Goal: Task Accomplishment & Management: Use online tool/utility

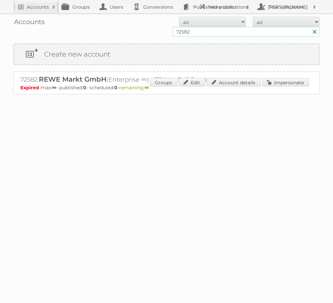
click at [205, 33] on input "72582" at bounding box center [245, 32] width 147 height 10
type input "kaluza"
click at [309, 27] on input "Search" at bounding box center [314, 32] width 10 height 10
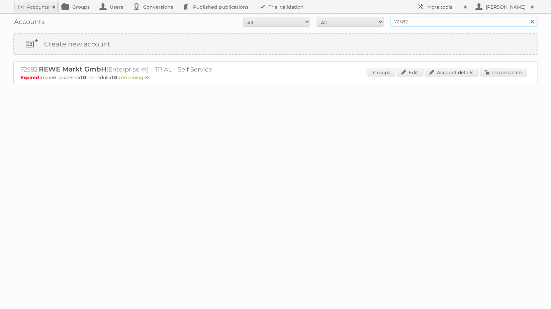
click at [438, 23] on input "72582" at bounding box center [463, 22] width 147 height 10
type input "kaluza"
click at [527, 17] on input "Search" at bounding box center [532, 22] width 10 height 10
click at [461, 74] on link "Account details" at bounding box center [452, 72] width 54 height 9
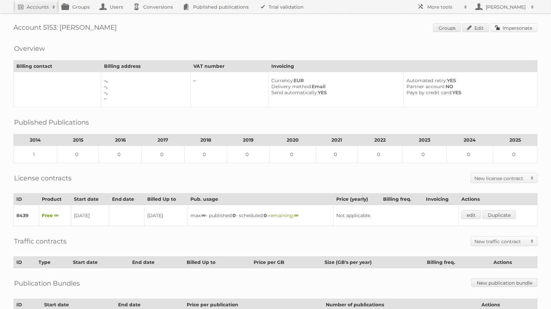
click at [522, 30] on link "Impersonate" at bounding box center [513, 27] width 47 height 9
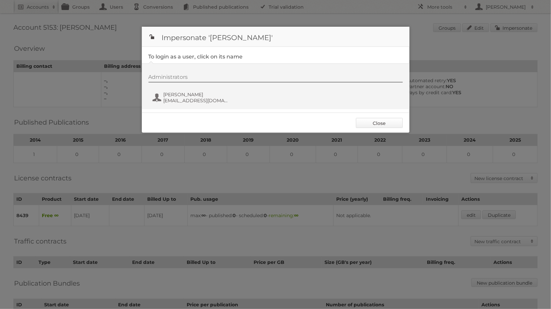
click at [365, 121] on link "Close" at bounding box center [379, 123] width 47 height 10
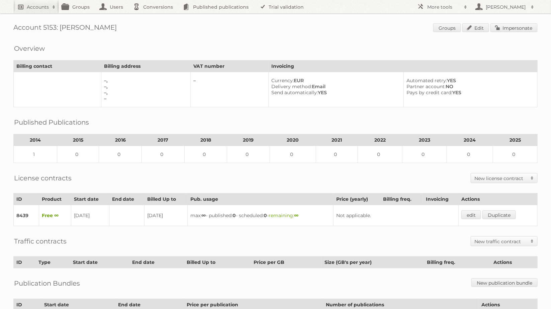
click at [33, 9] on h2 "Accounts" at bounding box center [38, 7] width 22 height 7
click at [39, 35] on link "Advanced Search" at bounding box center [90, 35] width 153 height 10
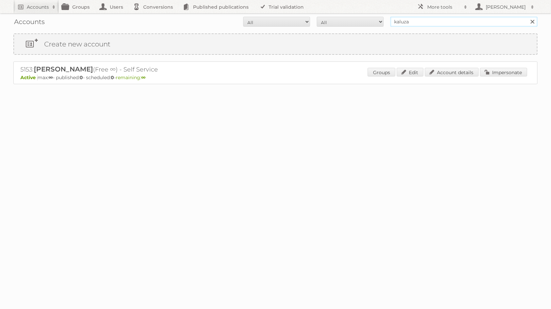
click at [458, 23] on input "kaluza" at bounding box center [463, 22] width 147 height 10
type input "gebrauchtwarencenter"
click at [527, 17] on input "Search" at bounding box center [532, 22] width 10 height 10
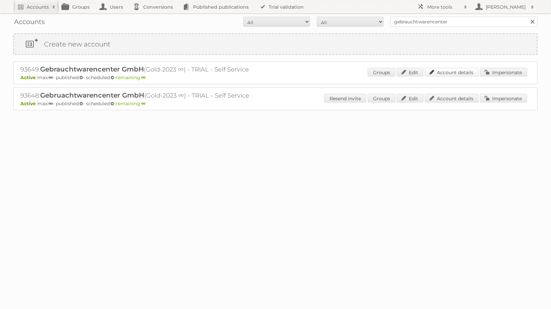
click at [453, 71] on link "Account details" at bounding box center [452, 72] width 54 height 9
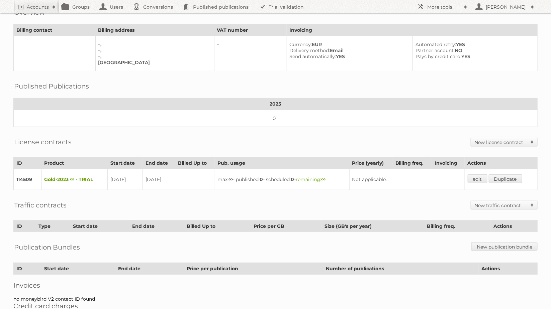
scroll to position [37, 0]
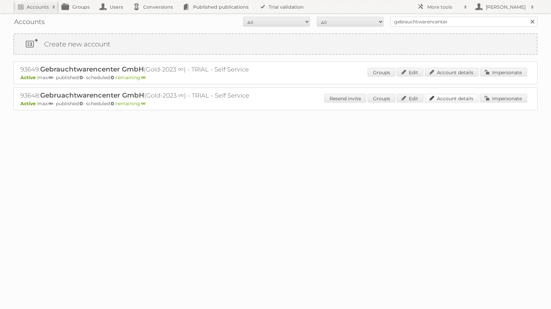
click at [460, 99] on link "Account details" at bounding box center [452, 98] width 54 height 9
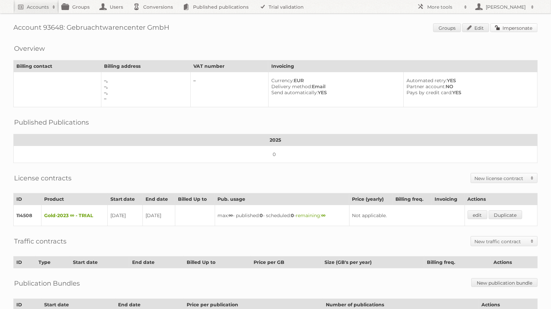
click at [526, 27] on link "Impersonate" at bounding box center [513, 27] width 47 height 9
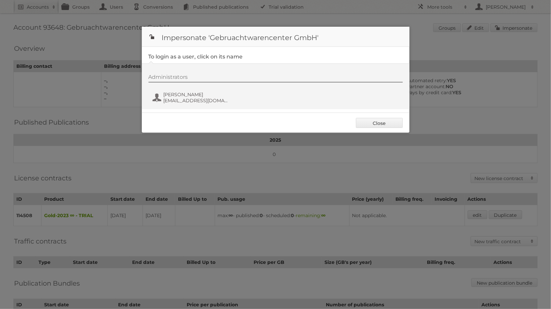
click at [84, 95] on div at bounding box center [275, 154] width 551 height 309
click at [90, 61] on div at bounding box center [275, 154] width 551 height 309
